Goal: Task Accomplishment & Management: Use online tool/utility

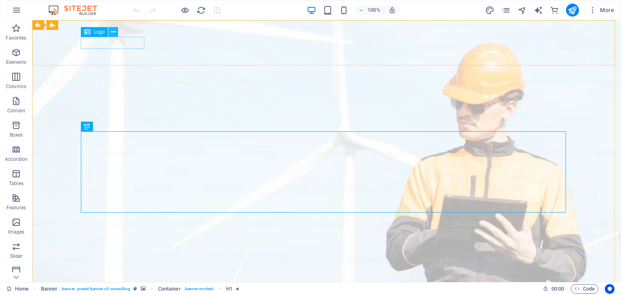
click at [109, 34] on button at bounding box center [113, 32] width 10 height 10
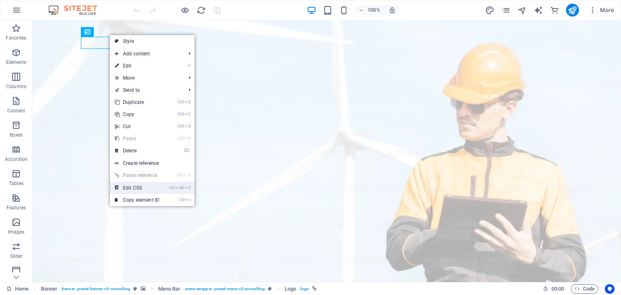
click at [163, 190] on link "Ctrl Alt C Edit CSS" at bounding box center [137, 188] width 54 height 12
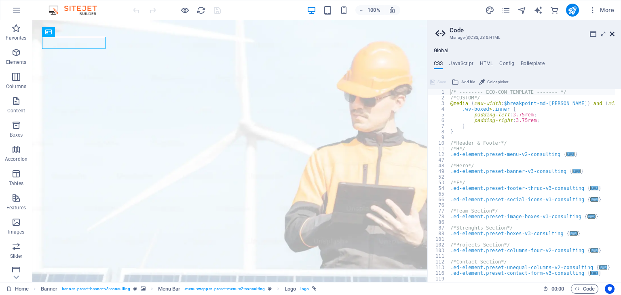
click at [612, 37] on icon at bounding box center [612, 34] width 5 height 6
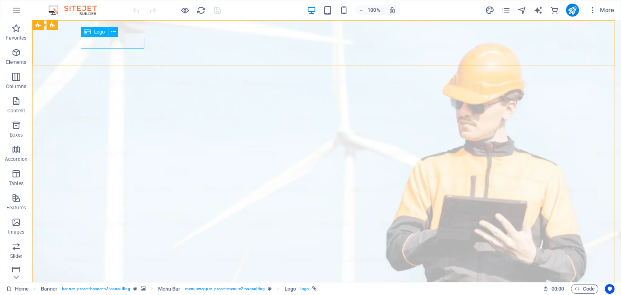
click at [90, 34] on icon at bounding box center [87, 32] width 6 height 10
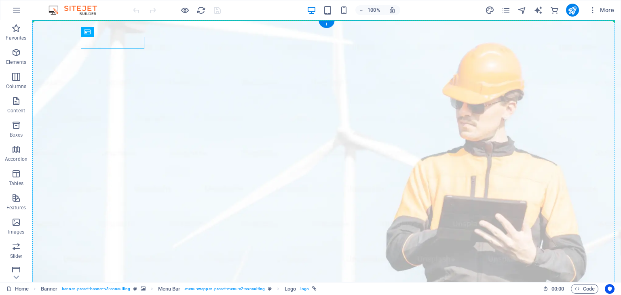
drag, startPoint x: 123, startPoint y: 52, endPoint x: 141, endPoint y: 36, distance: 24.0
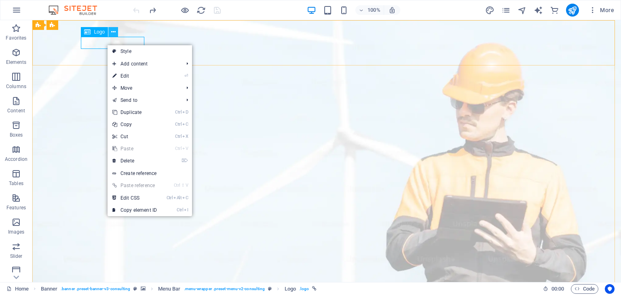
click at [116, 34] on button at bounding box center [113, 32] width 10 height 10
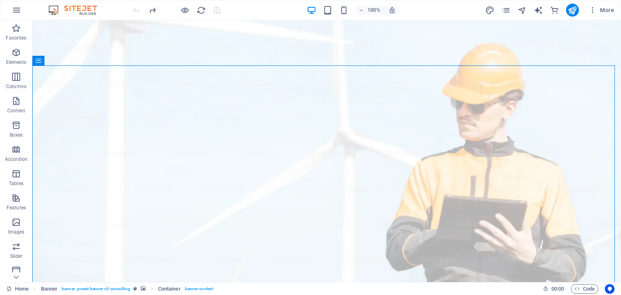
click at [91, 8] on img at bounding box center [77, 10] width 61 height 10
click at [51, 9] on img at bounding box center [77, 10] width 61 height 10
click at [18, 11] on icon "button" at bounding box center [17, 10] width 10 height 10
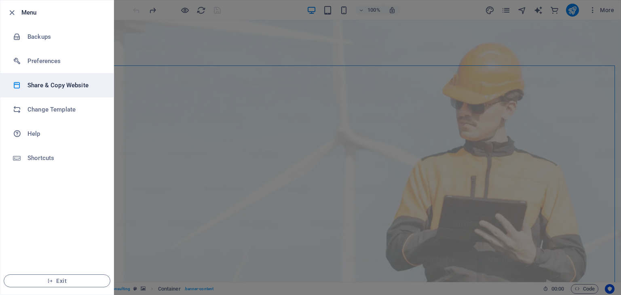
click at [62, 78] on li "Share & Copy Website" at bounding box center [56, 85] width 113 height 24
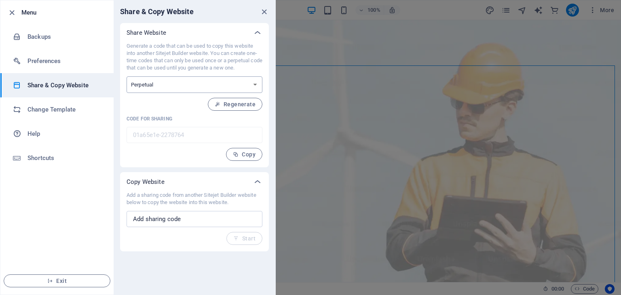
click at [214, 85] on select "One-time Perpetual" at bounding box center [195, 84] width 136 height 17
click at [336, 90] on div at bounding box center [310, 147] width 621 height 295
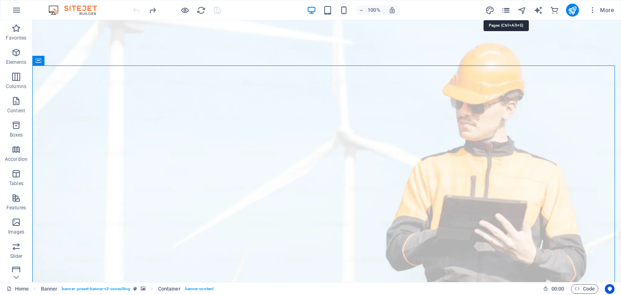
click at [508, 11] on icon "pages" at bounding box center [505, 10] width 9 height 9
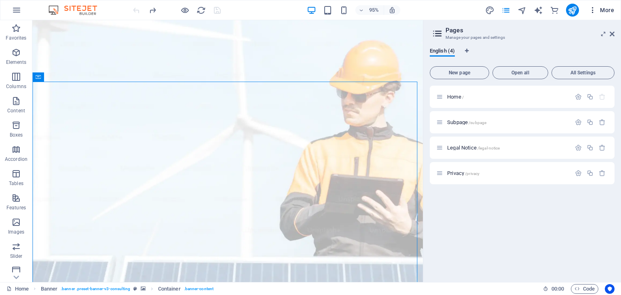
click at [593, 12] on icon "button" at bounding box center [593, 10] width 8 height 8
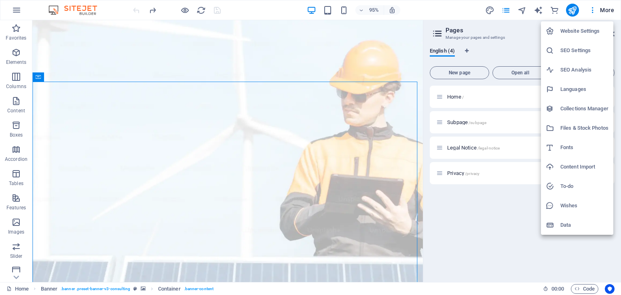
click at [514, 39] on div at bounding box center [310, 147] width 621 height 295
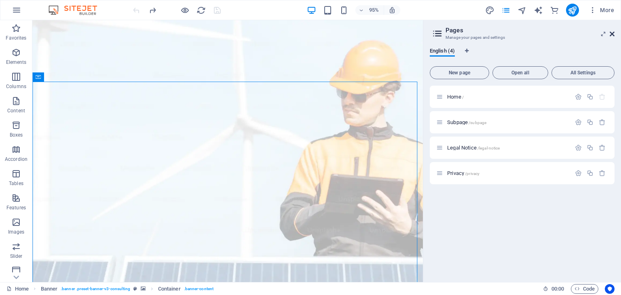
click at [612, 31] on icon at bounding box center [612, 34] width 5 height 6
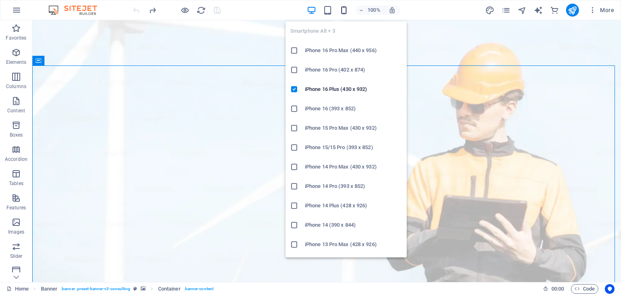
click at [341, 12] on icon "button" at bounding box center [343, 10] width 9 height 9
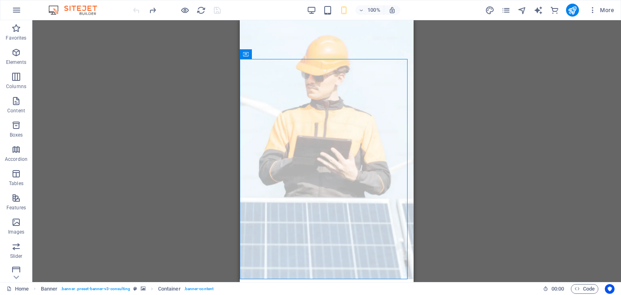
click at [518, 110] on div "Drag here to replace the existing content. Press “Ctrl” if you want to create a…" at bounding box center [326, 151] width 589 height 262
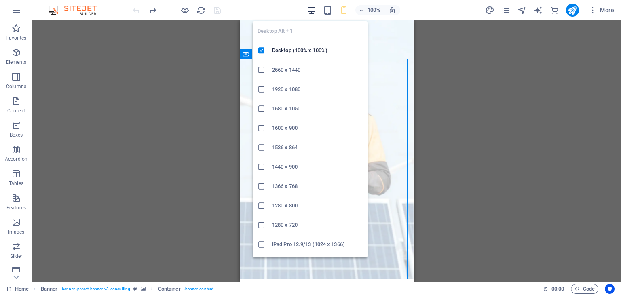
click at [310, 12] on icon "button" at bounding box center [311, 10] width 9 height 9
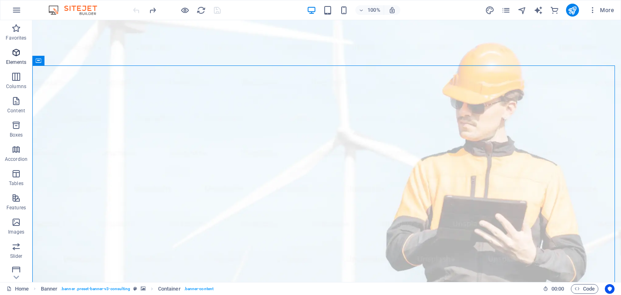
click at [25, 62] on p "Elements" at bounding box center [16, 62] width 21 height 6
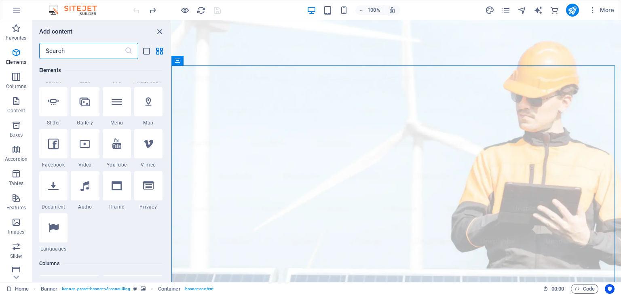
scroll to position [126, 0]
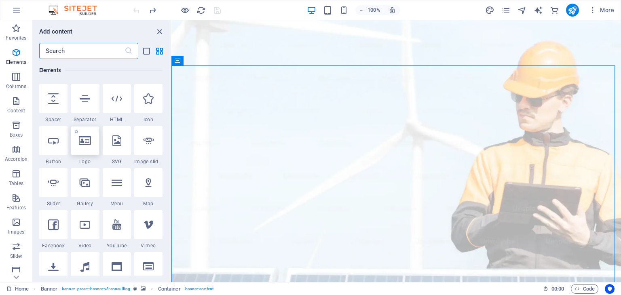
click at [98, 142] on div at bounding box center [85, 140] width 28 height 29
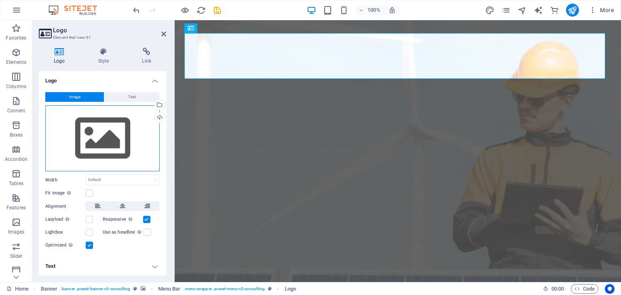
click at [110, 125] on div "Drag files here, click to choose files or select files from Files or our free s…" at bounding box center [102, 139] width 114 height 66
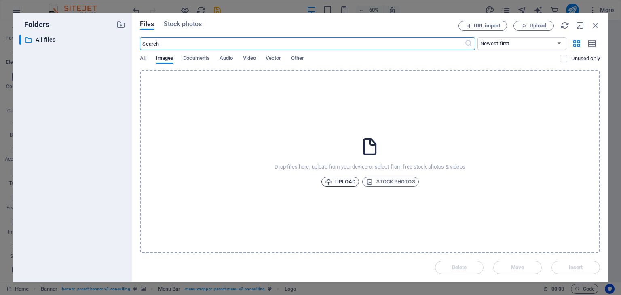
click at [348, 180] on span "Upload" at bounding box center [340, 182] width 31 height 10
click at [281, 2] on div "Folders ​ All files All files Files Stock photos URL import Upload ​ Newest fir…" at bounding box center [310, 147] width 621 height 295
